Goal: Information Seeking & Learning: Learn about a topic

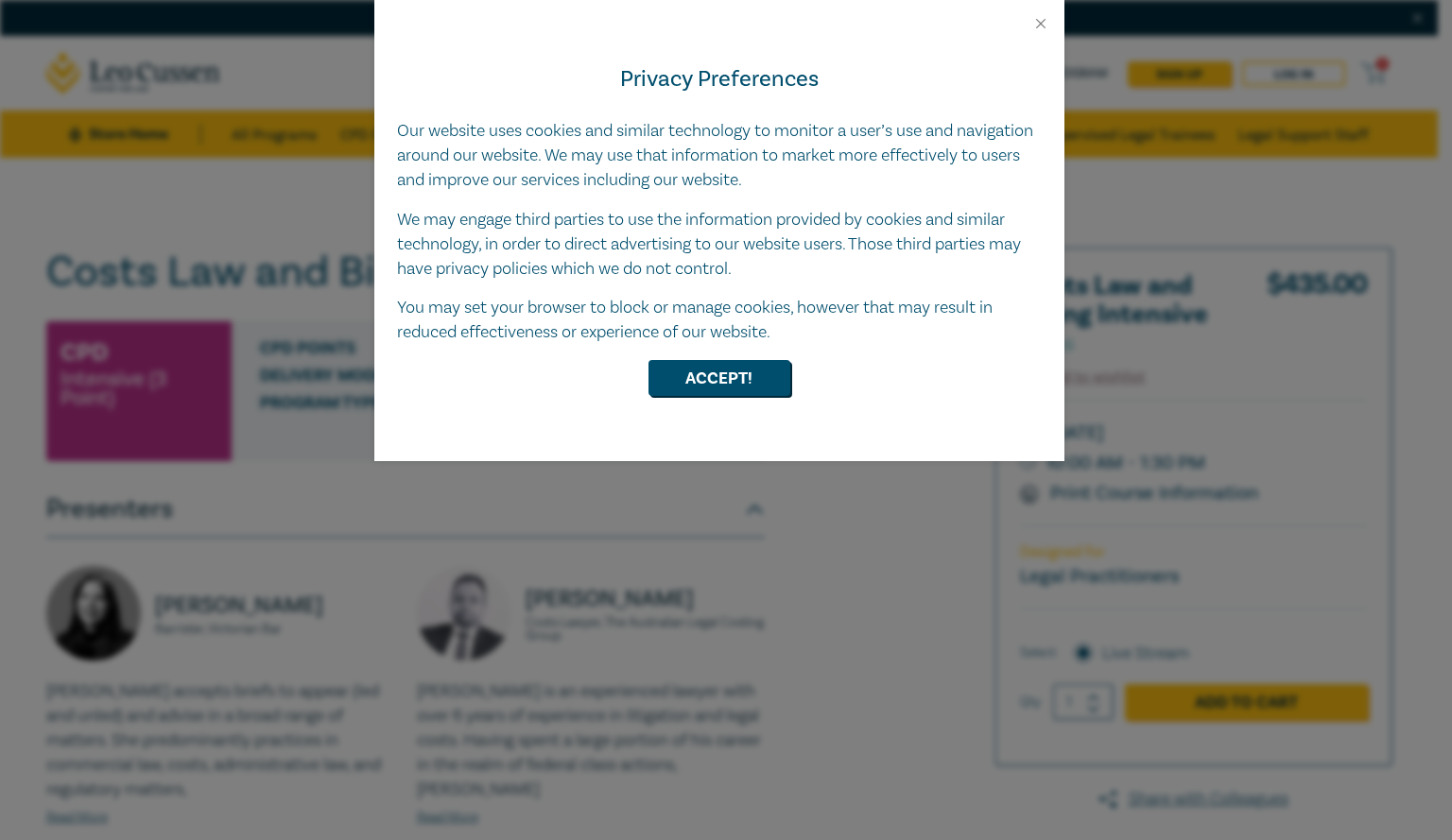
click at [1027, 25] on div at bounding box center [719, 15] width 690 height 32
click at [1045, 18] on button "Close" at bounding box center [1041, 24] width 17 height 17
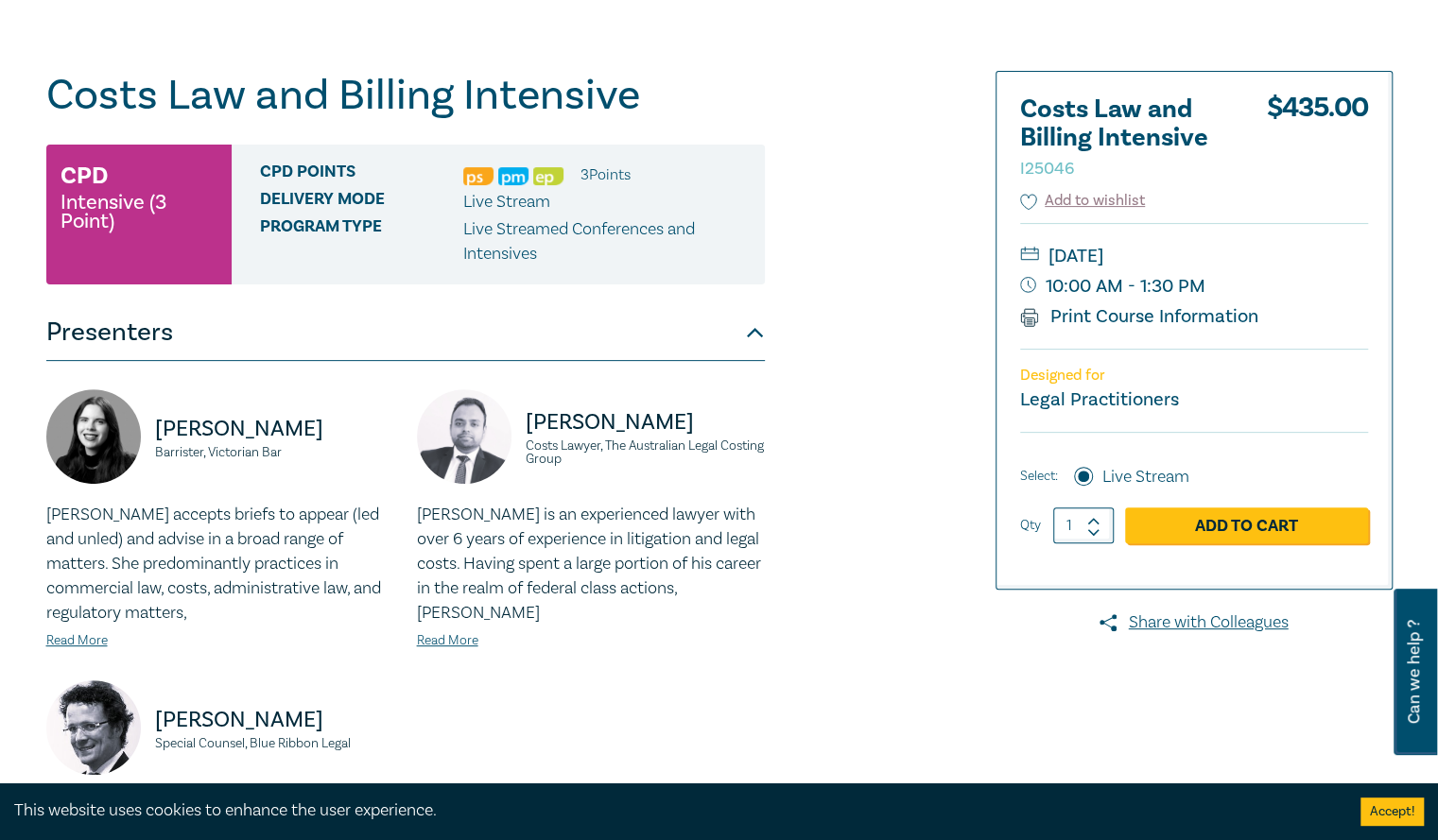
scroll to position [213, 0]
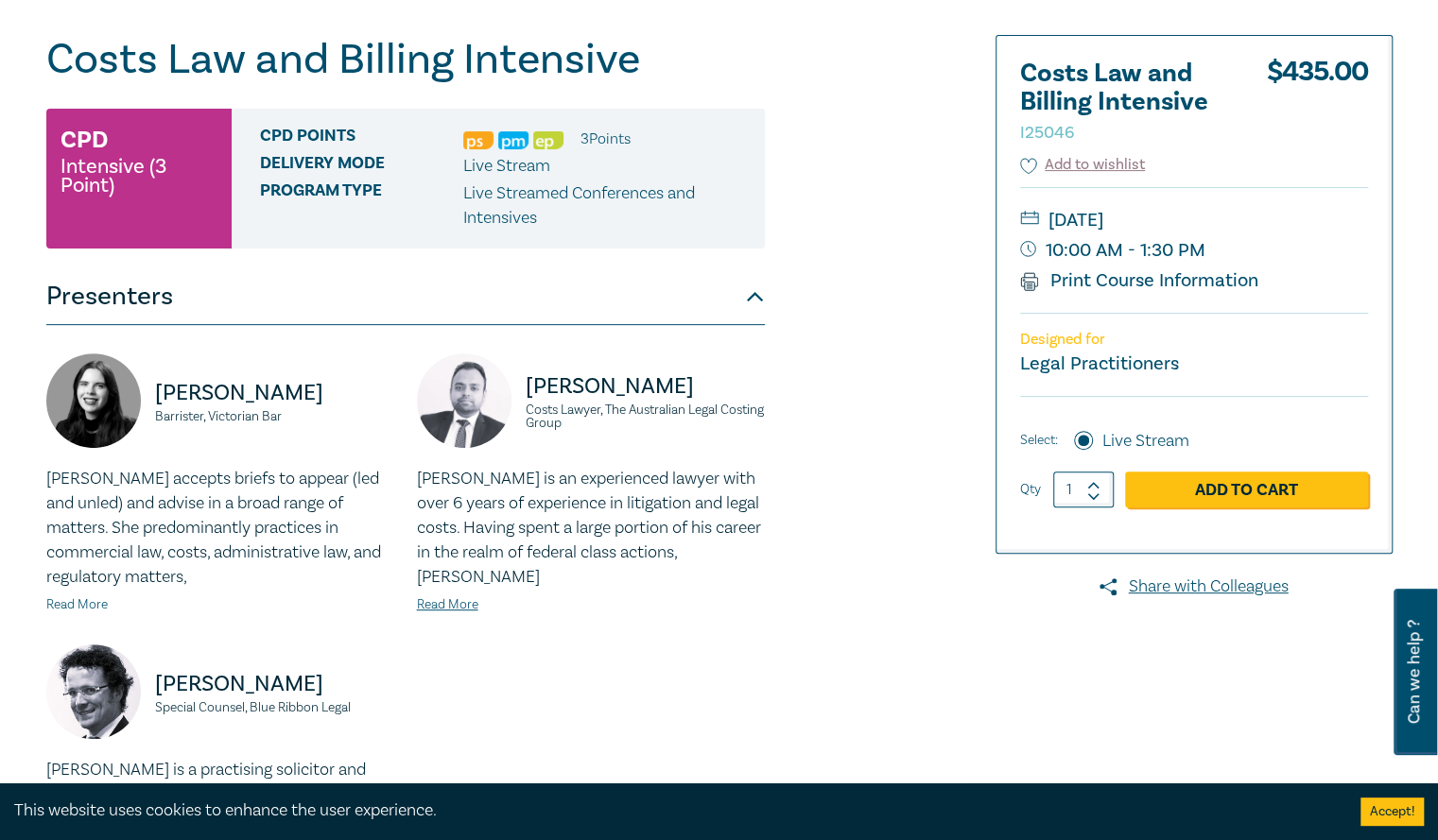
click at [72, 604] on link "Read More" at bounding box center [77, 605] width 62 height 17
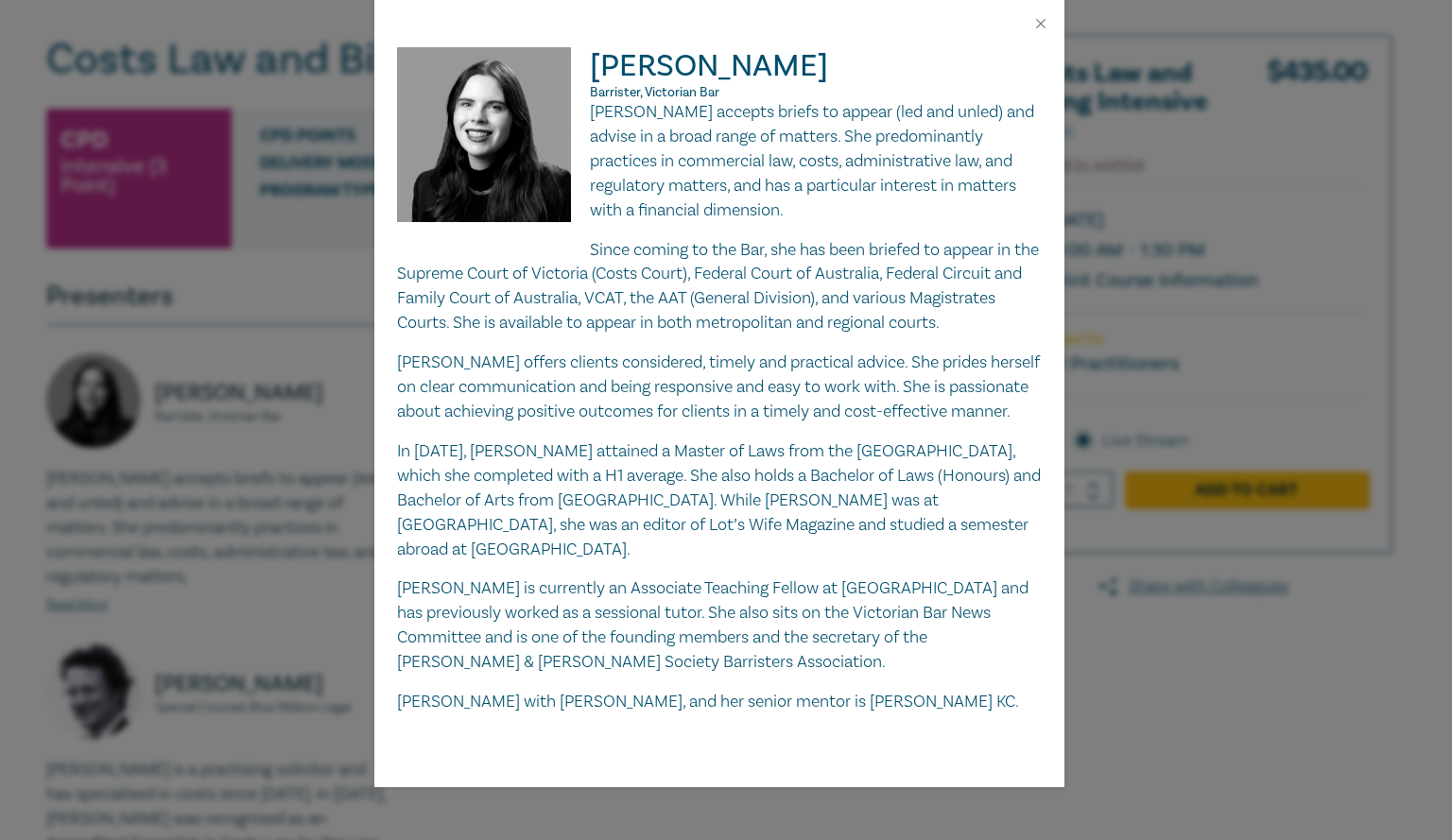
click at [163, 492] on div "[PERSON_NAME], Victorian Bar [PERSON_NAME] accepts briefs to appear (led and un…" at bounding box center [726, 420] width 1452 height 840
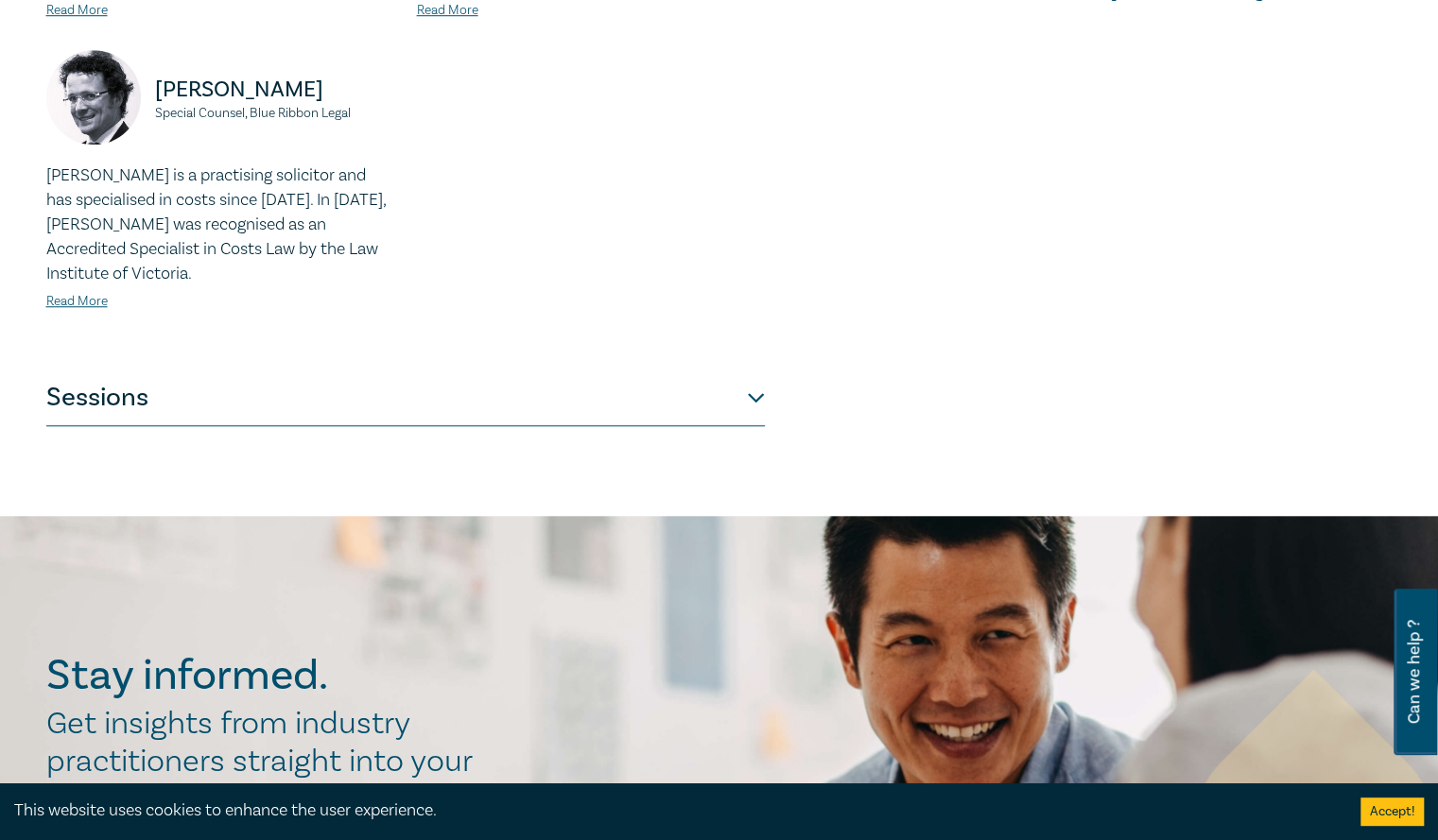
scroll to position [808, 0]
click at [331, 381] on button "Sessions" at bounding box center [405, 396] width 719 height 57
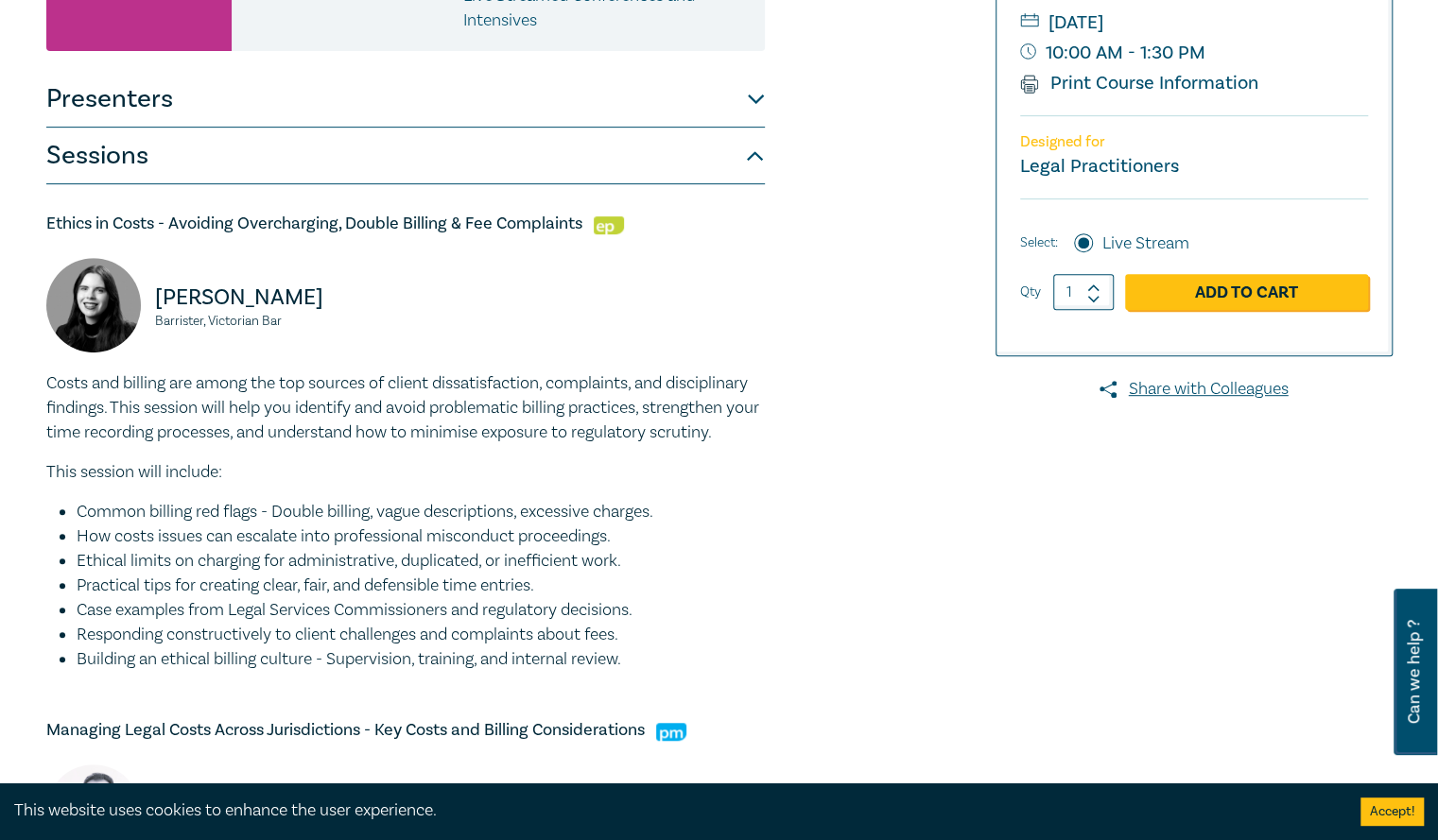
scroll to position [409, 0]
click at [514, 586] on li "Practical tips for creating clear, fair, and defensible time entries." at bounding box center [421, 587] width 689 height 24
click at [523, 604] on li "Case examples from Legal Services Commissioners and regulatory decisions." at bounding box center [421, 611] width 689 height 24
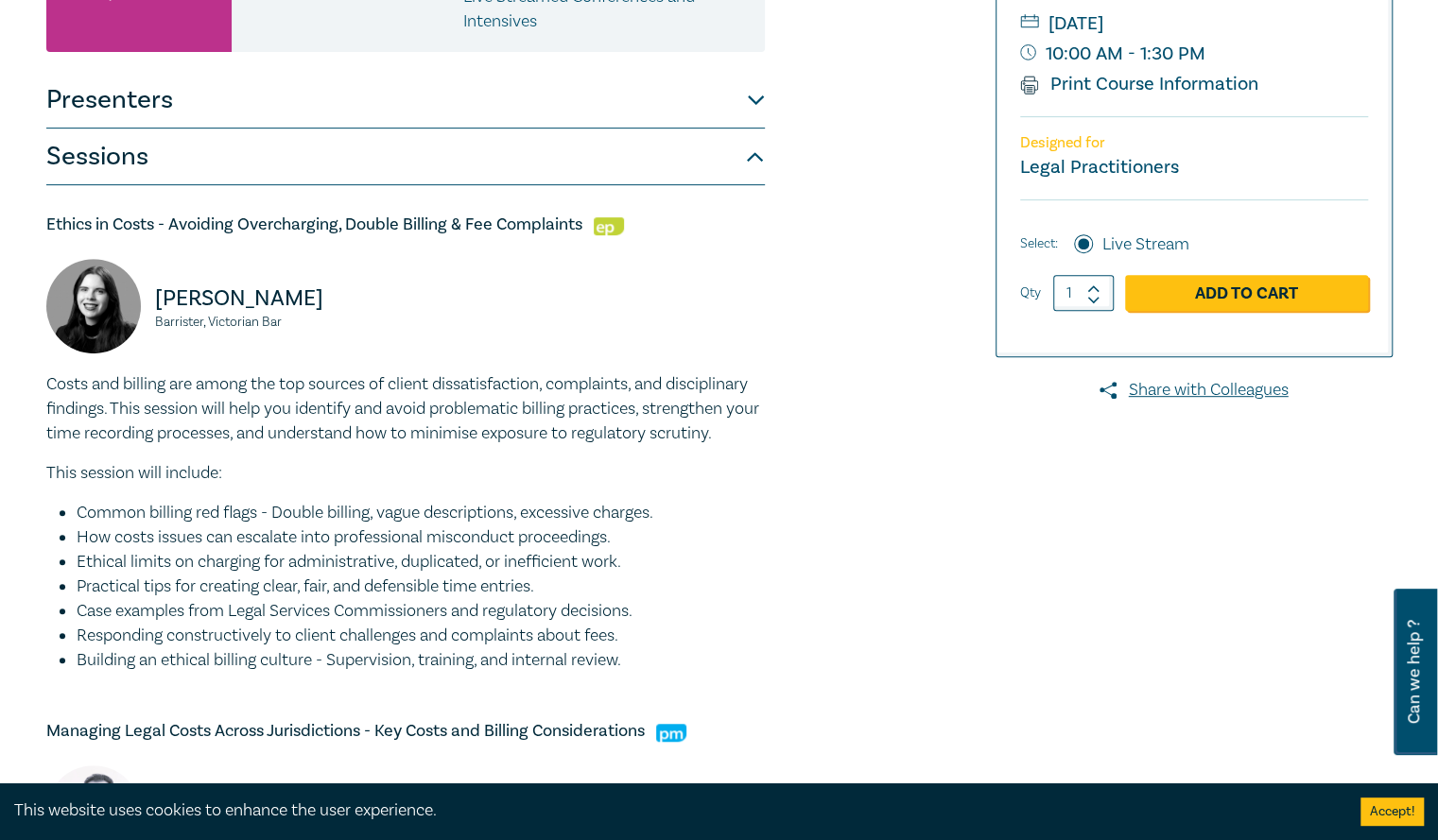
click at [458, 616] on li "Case examples from Legal Services Commissioners and regulatory decisions." at bounding box center [421, 611] width 689 height 24
click at [477, 624] on li "Responding constructively to client challenges and complaints about fees." at bounding box center [421, 635] width 689 height 24
click at [520, 623] on li "Responding constructively to client challenges and complaints about fees." at bounding box center [421, 635] width 689 height 24
click at [503, 634] on li "Responding constructively to client challenges and complaints about fees." at bounding box center [421, 635] width 689 height 24
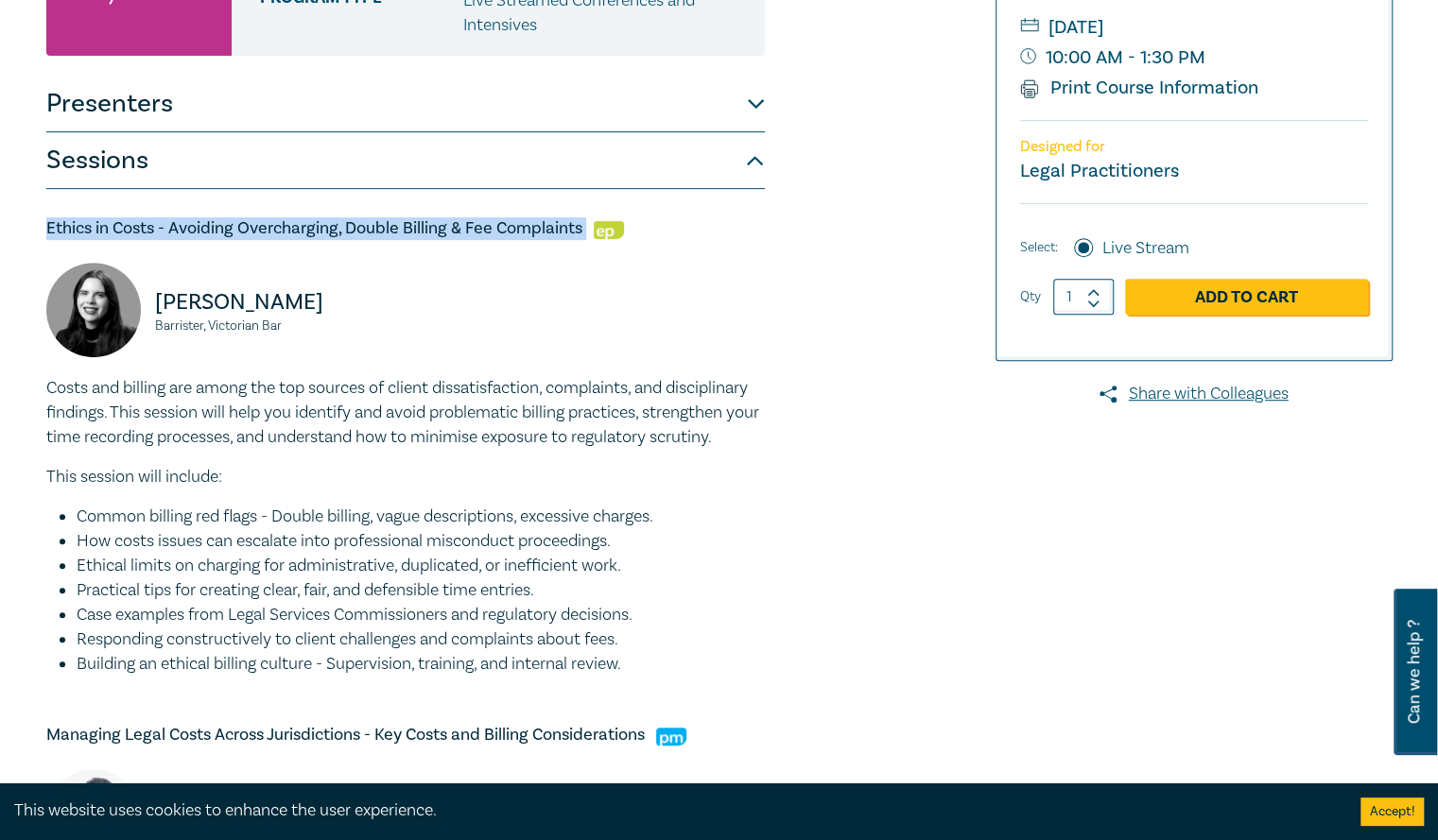
copy h5 "Ethics in Costs - Avoiding Overcharging, Double Billing & Fee Complaints"
drag, startPoint x: 48, startPoint y: 230, endPoint x: 588, endPoint y: 208, distance: 540.4
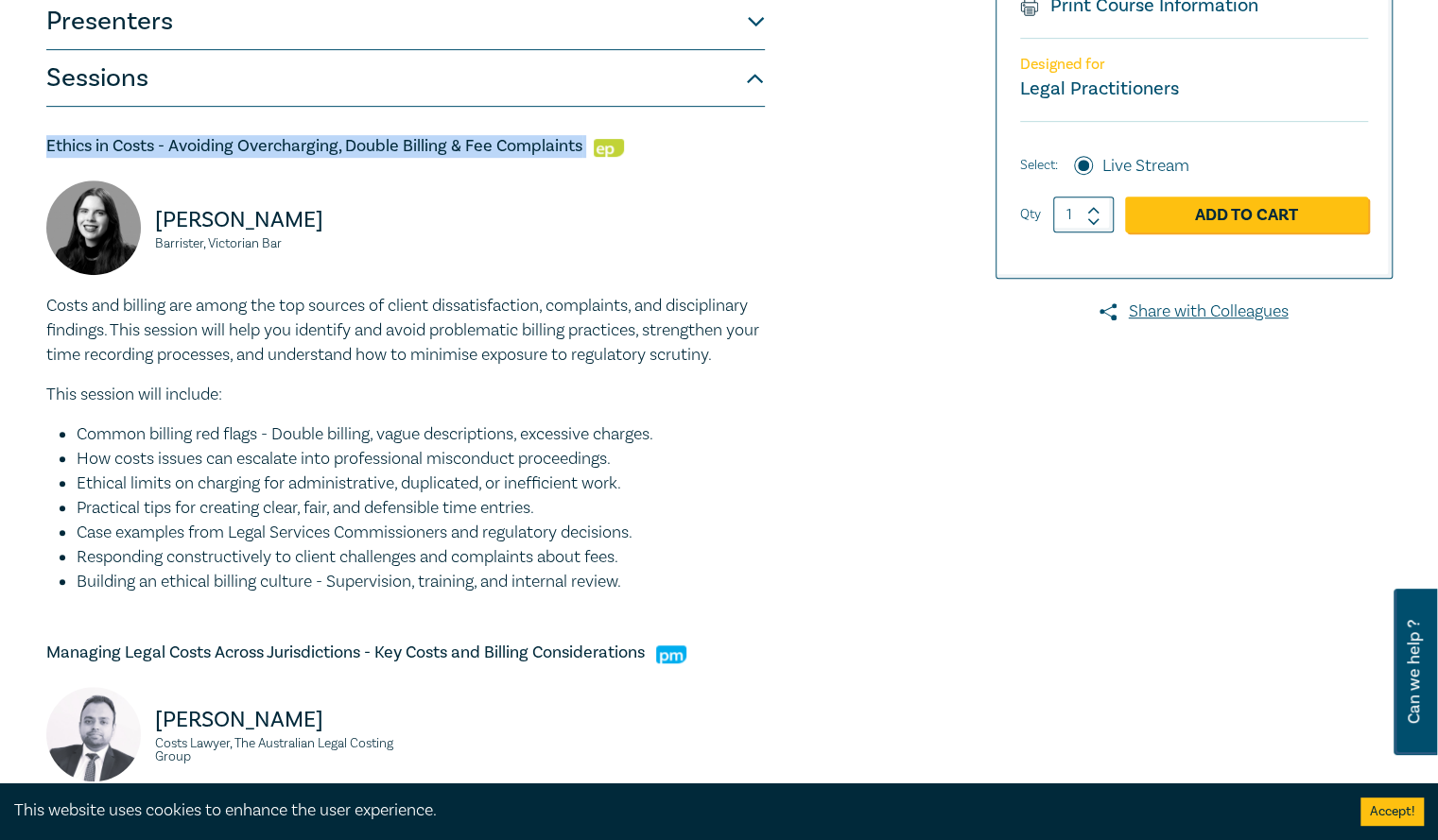
scroll to position [487, 0]
